Goal: Task Accomplishment & Management: Use online tool/utility

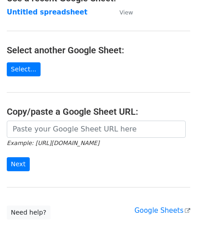
scroll to position [90, 0]
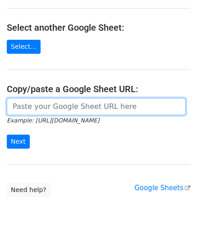
click at [43, 106] on input "url" at bounding box center [96, 106] width 179 height 17
paste input "[URL][DOMAIN_NAME]"
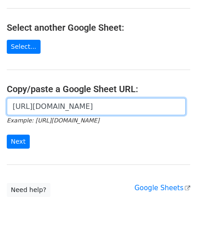
scroll to position [0, 202]
type input "[URL][DOMAIN_NAME]"
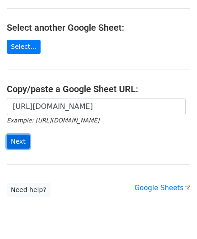
click at [16, 140] on input "Next" at bounding box center [18, 142] width 23 height 14
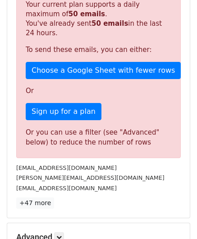
scroll to position [305, 0]
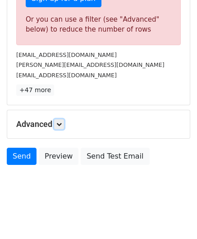
drag, startPoint x: 61, startPoint y: 124, endPoint x: 63, endPoint y: 131, distance: 7.1
click at [61, 124] on icon at bounding box center [58, 123] width 5 height 5
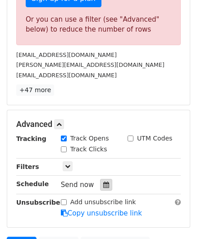
click at [102, 179] on div at bounding box center [106, 185] width 12 height 12
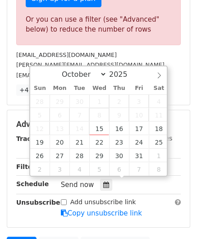
click at [98, 121] on span "8" at bounding box center [99, 115] width 20 height 14
type input "2025-10-15 12:00"
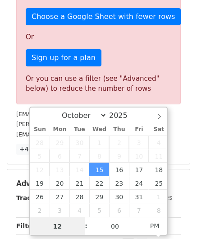
paste input "6"
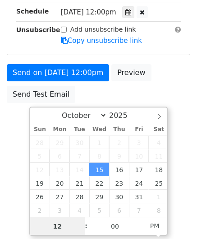
type input "6"
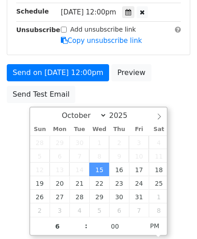
type input "2025-10-15 18:00"
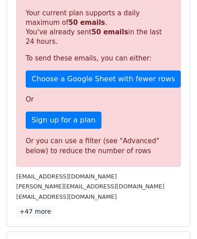
scroll to position [414, 0]
